Goal: Task Accomplishment & Management: Use online tool/utility

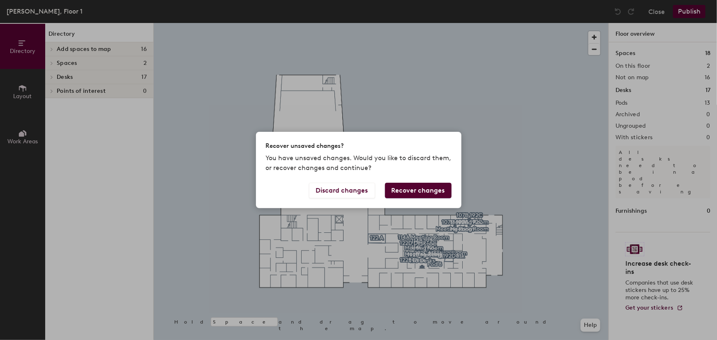
click at [422, 191] on button "Recover changes" at bounding box center [418, 191] width 67 height 16
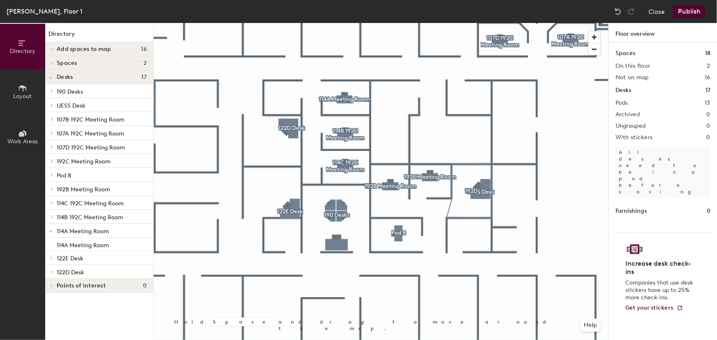
click at [19, 95] on span "Layout" at bounding box center [23, 96] width 18 height 7
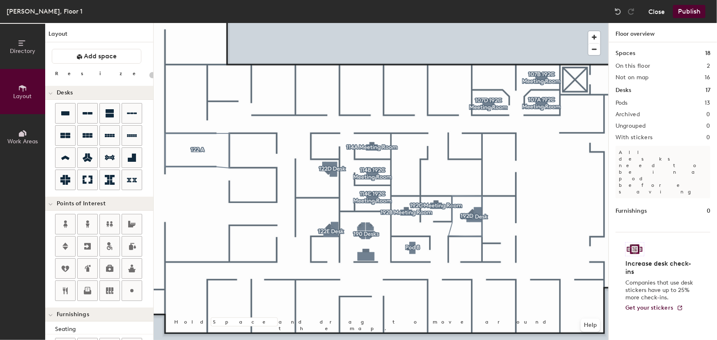
click at [656, 12] on button "Close" at bounding box center [657, 11] width 16 height 13
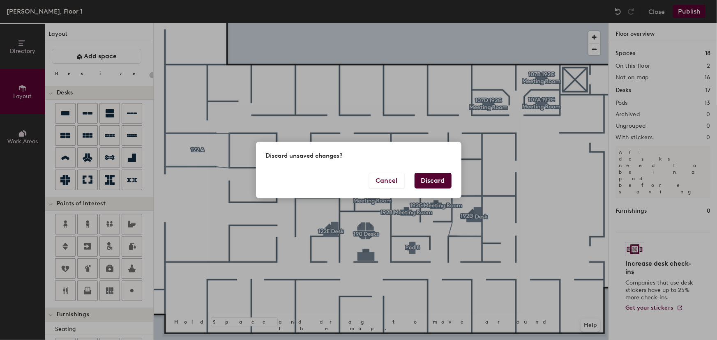
click at [436, 179] on button "Discard" at bounding box center [433, 181] width 37 height 16
type input "20"
